Goal: Use online tool/utility: Use online tool/utility

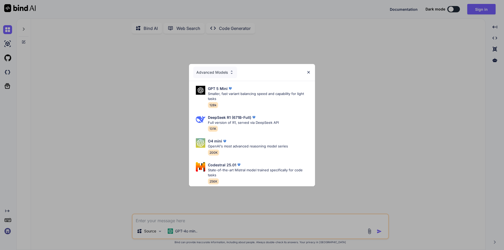
click at [309, 71] on img at bounding box center [308, 72] width 4 height 4
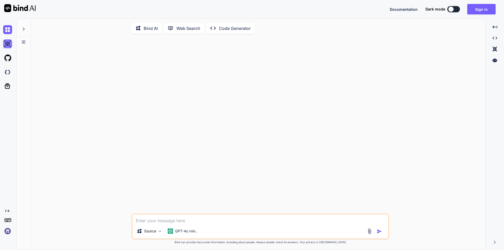
click at [9, 45] on img at bounding box center [7, 43] width 9 height 9
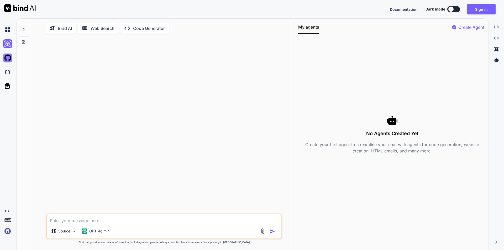
click at [8, 55] on img at bounding box center [7, 57] width 9 height 9
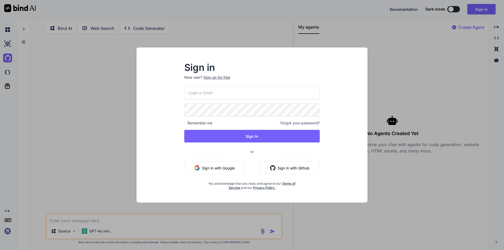
click at [9, 71] on div "Sign in New user? Sign up for free Remember me Forgot your password? Sign In or…" at bounding box center [252, 125] width 504 height 250
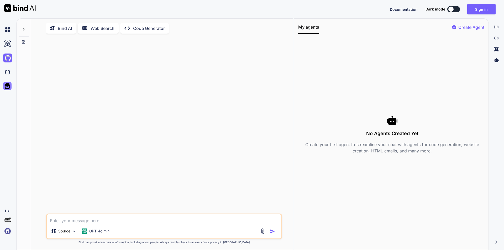
click at [4, 84] on icon at bounding box center [7, 85] width 7 height 7
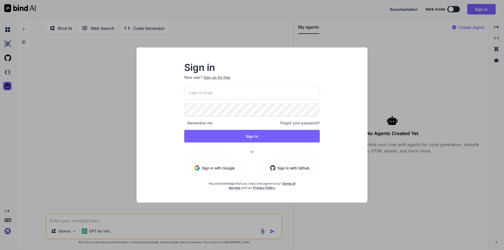
click at [85, 145] on div "Sign in New user? Sign up for free Remember me Forgot your password? Sign In or…" at bounding box center [252, 125] width 504 height 250
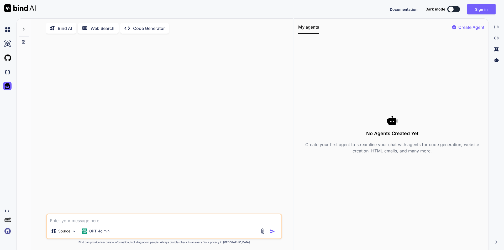
type textarea "x"
click at [100, 231] on p "GPT-4o min.." at bounding box center [100, 230] width 22 height 5
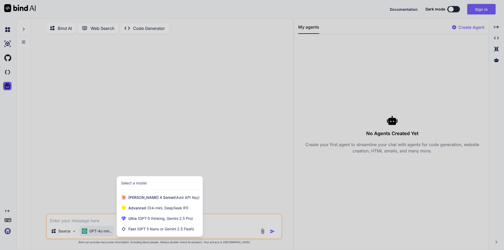
click at [98, 169] on div at bounding box center [252, 125] width 504 height 250
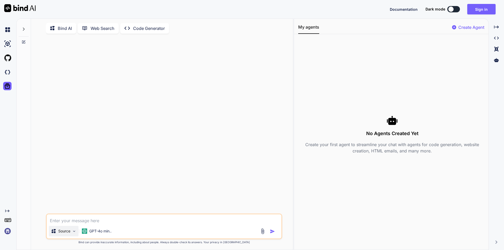
click at [64, 231] on p "Source" at bounding box center [64, 230] width 12 height 5
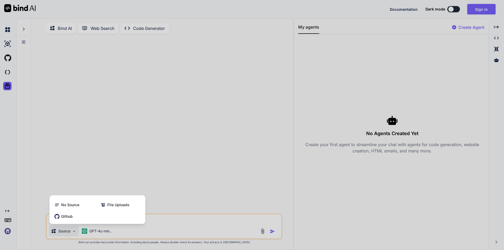
click at [136, 151] on div at bounding box center [252, 125] width 504 height 250
